Goal: Navigation & Orientation: Find specific page/section

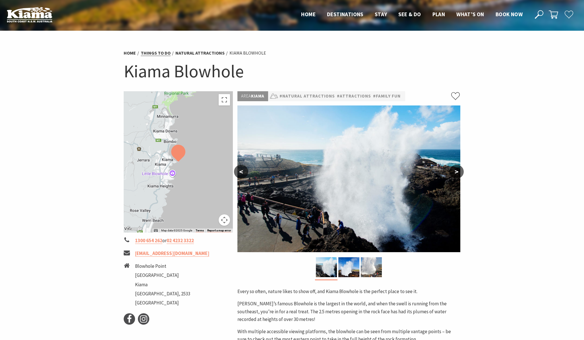
click at [159, 53] on link "Things To Do" at bounding box center [156, 53] width 30 height 6
